Goal: Task Accomplishment & Management: Understand process/instructions

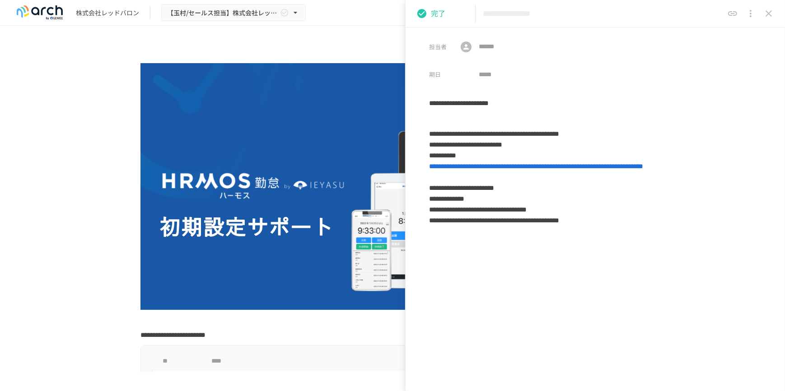
click at [357, 19] on div "株式会社レッドバロン 【[PERSON_NAME]/セールス担当】株式会社レッドバロン様_初期設定サポート 共有 Y [PERSON_NAME][EMAIL_…" at bounding box center [392, 13] width 785 height 26
drag, startPoint x: 768, startPoint y: 16, endPoint x: 598, endPoint y: 28, distance: 169.8
click at [768, 16] on icon "close drawer" at bounding box center [768, 13] width 11 height 11
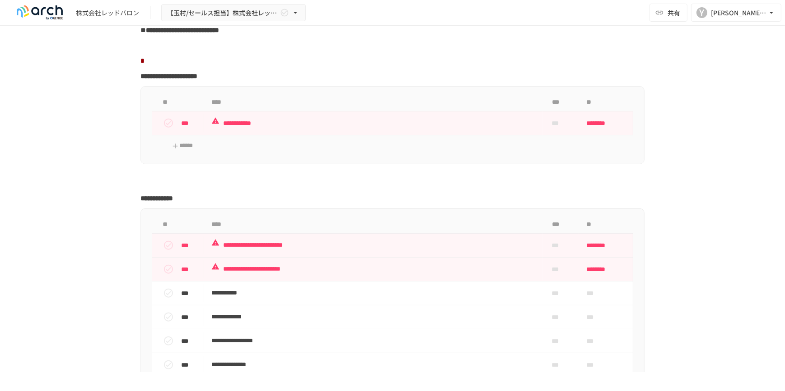
scroll to position [656, 0]
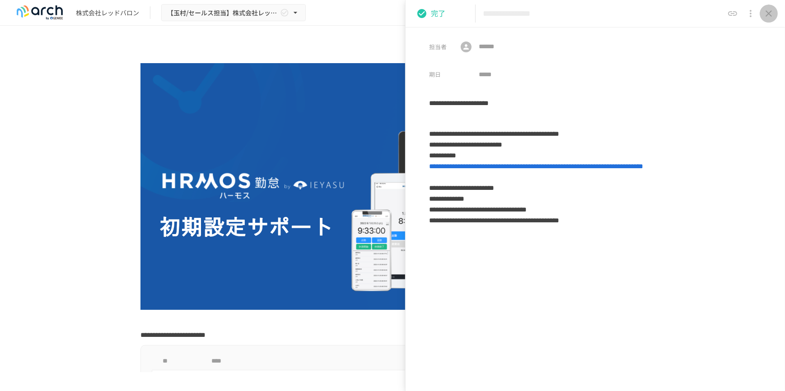
click at [768, 14] on icon "close drawer" at bounding box center [768, 13] width 11 height 11
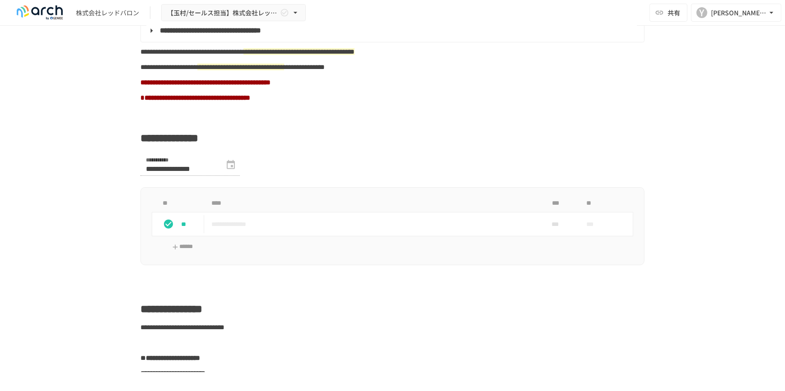
scroll to position [533, 0]
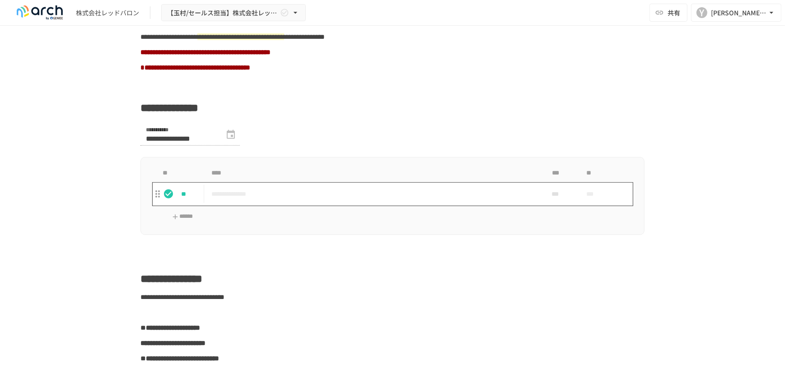
click at [229, 200] on p "**********" at bounding box center [373, 194] width 324 height 11
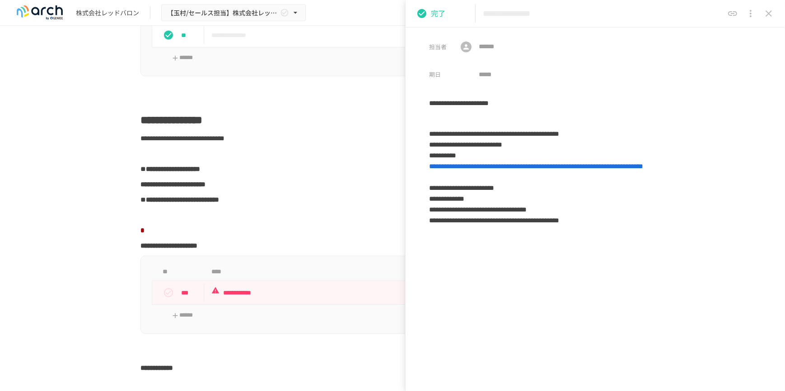
scroll to position [698, 0]
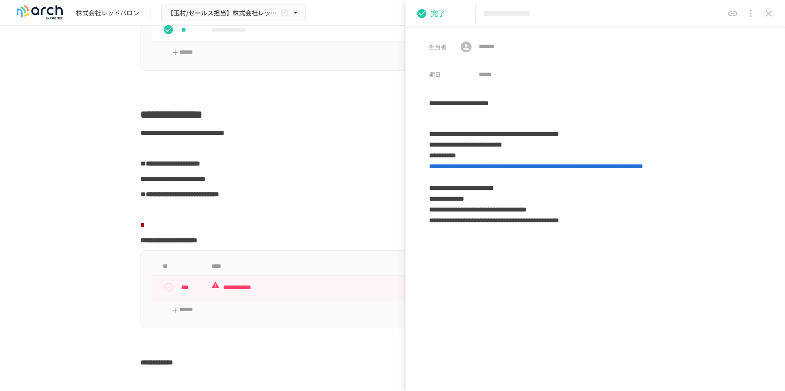
click at [370, 71] on div "**********" at bounding box center [392, 32] width 504 height 78
click at [763, 12] on button "close drawer" at bounding box center [768, 14] width 18 height 18
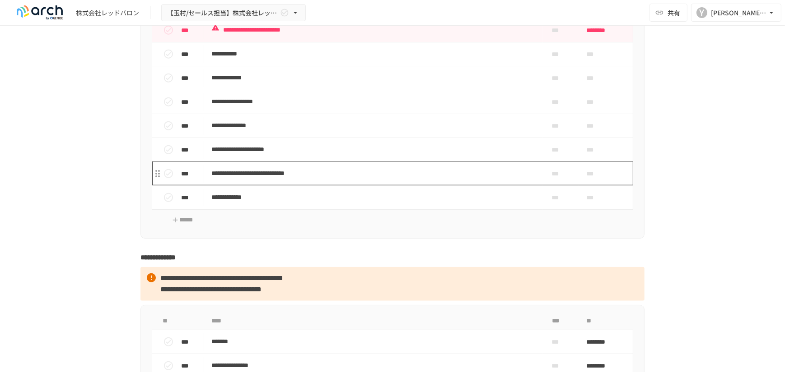
scroll to position [1067, 0]
